Goal: Transaction & Acquisition: Download file/media

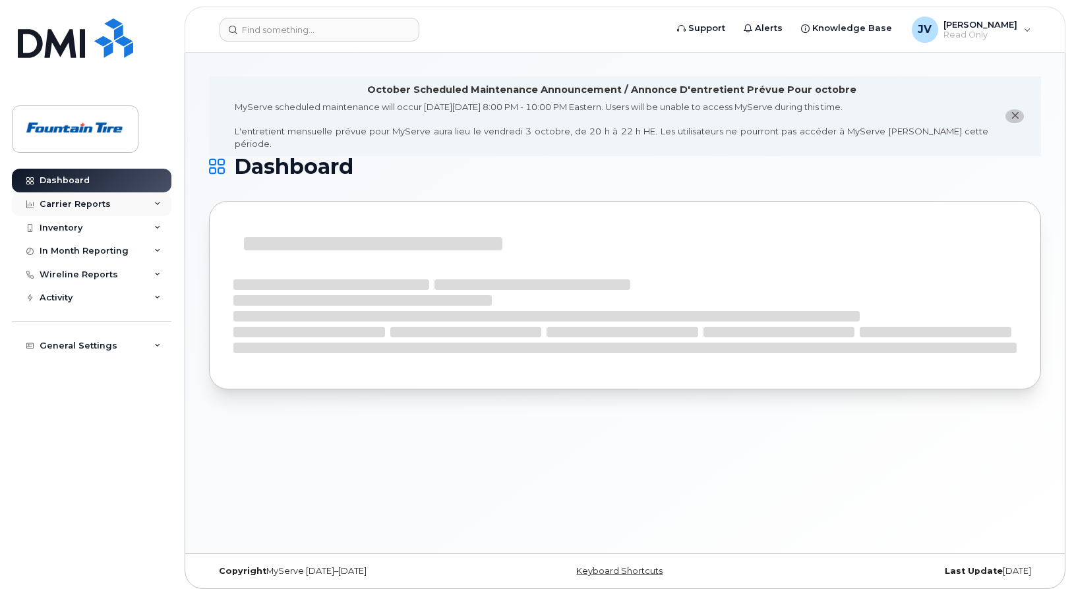
click at [131, 210] on div "Carrier Reports" at bounding box center [91, 204] width 159 height 24
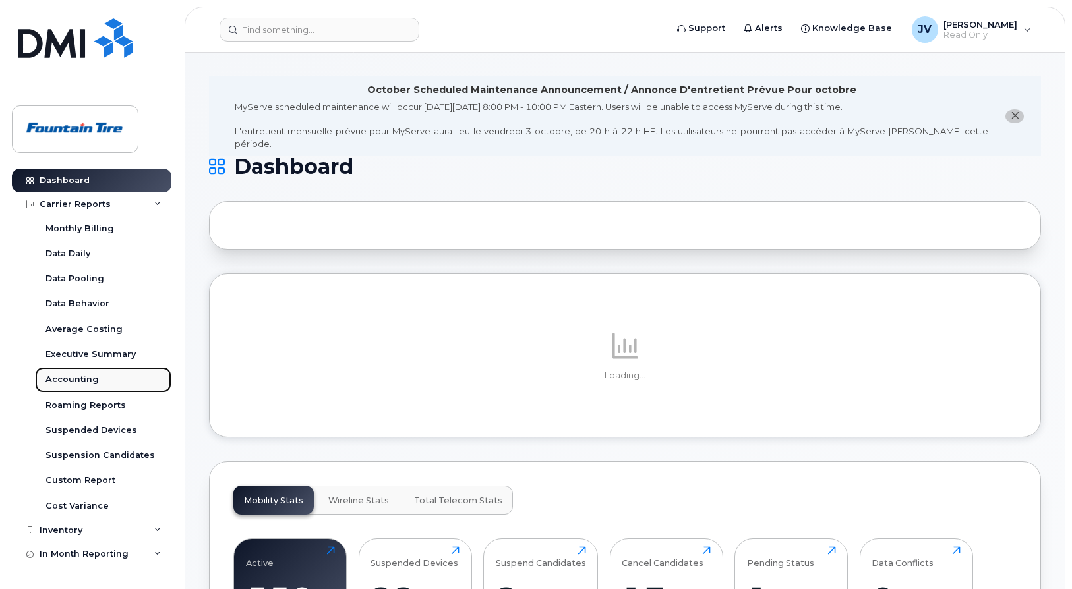
click at [84, 384] on div "Accounting" at bounding box center [71, 380] width 53 height 12
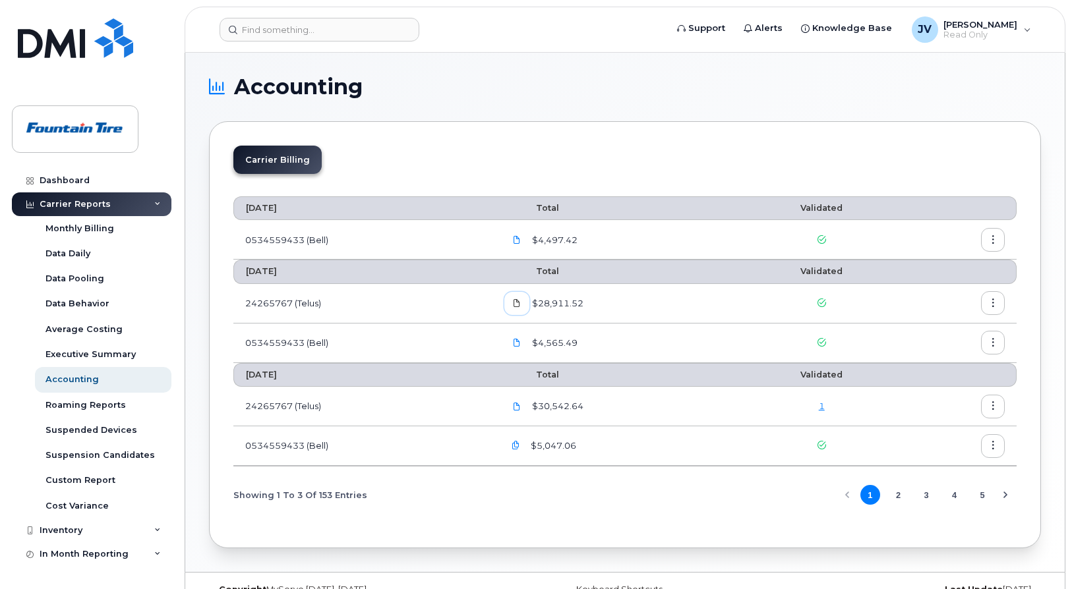
click at [515, 307] on icon at bounding box center [517, 303] width 8 height 8
click at [989, 302] on icon "button" at bounding box center [993, 303] width 9 height 9
click at [964, 350] on div "Download" at bounding box center [944, 357] width 117 height 25
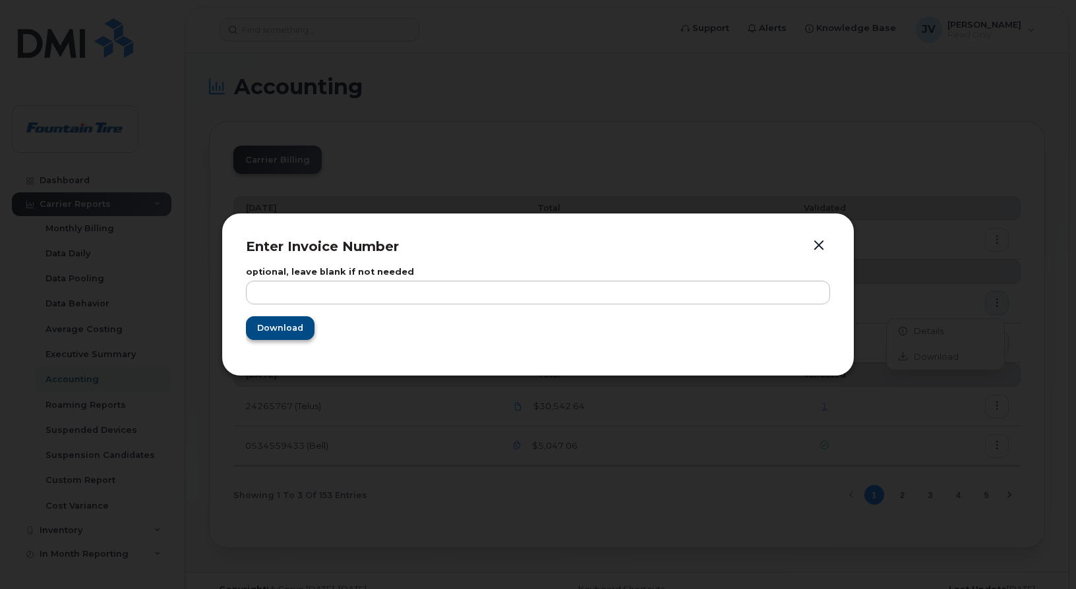
drag, startPoint x: 276, startPoint y: 314, endPoint x: 289, endPoint y: 324, distance: 16.9
click at [277, 314] on form "optional, leave blank if not needed Download" at bounding box center [538, 304] width 584 height 72
click at [289, 324] on span "Download" at bounding box center [279, 328] width 46 height 13
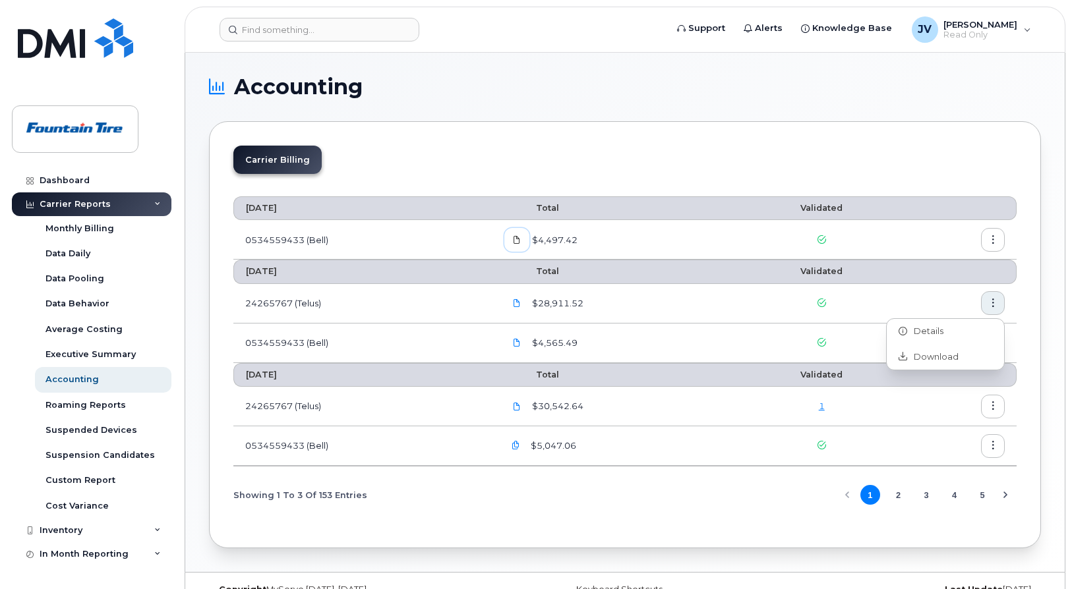
click at [518, 241] on icon at bounding box center [517, 240] width 8 height 8
drag, startPoint x: 585, startPoint y: 120, endPoint x: 614, endPoint y: 131, distance: 30.5
click at [585, 120] on section "Accounting Carrier Billing [DATE] Total Validated 0534559433 (Bell) $4,497.42 […" at bounding box center [625, 312] width 832 height 472
click at [1000, 246] on button "button" at bounding box center [993, 240] width 24 height 24
click at [968, 291] on div "Download" at bounding box center [944, 293] width 117 height 25
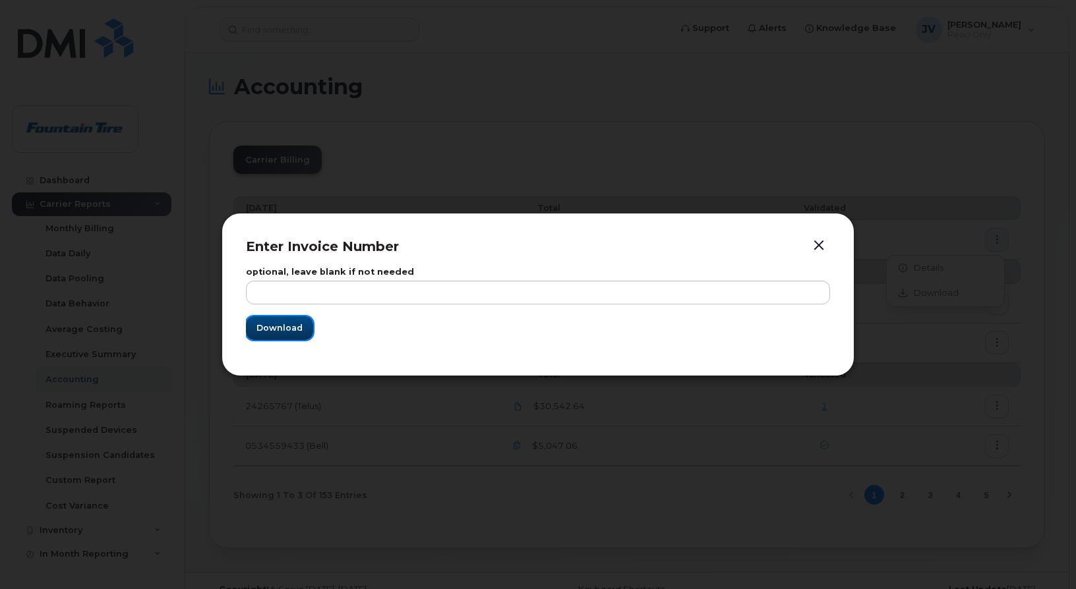
click at [293, 331] on span "Download" at bounding box center [279, 328] width 46 height 13
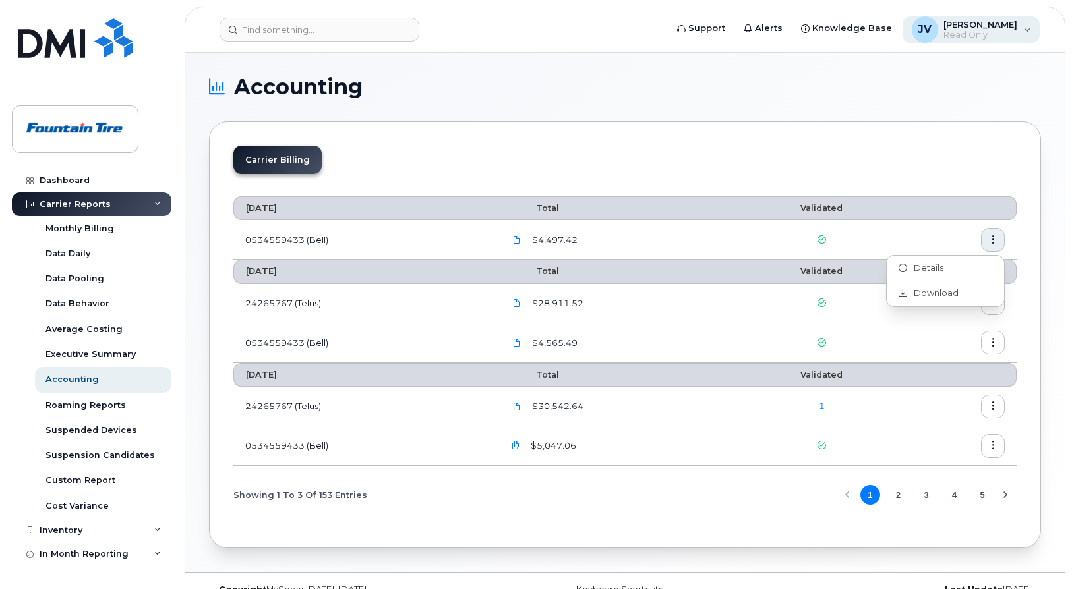
click at [989, 25] on span "[PERSON_NAME]" at bounding box center [980, 24] width 74 height 11
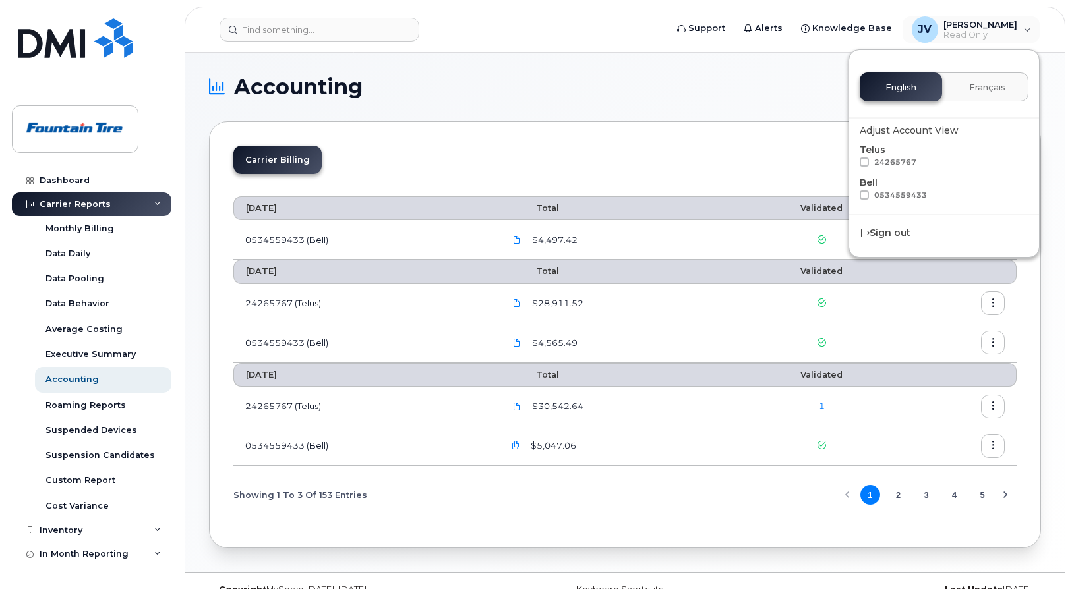
click at [938, 247] on div "English Français Adjust Account View Telus 24265767 Bell 0534559433 Sign out" at bounding box center [943, 153] width 191 height 208
click at [919, 222] on div "Sign out" at bounding box center [944, 233] width 190 height 24
